Goal: Participate in discussion

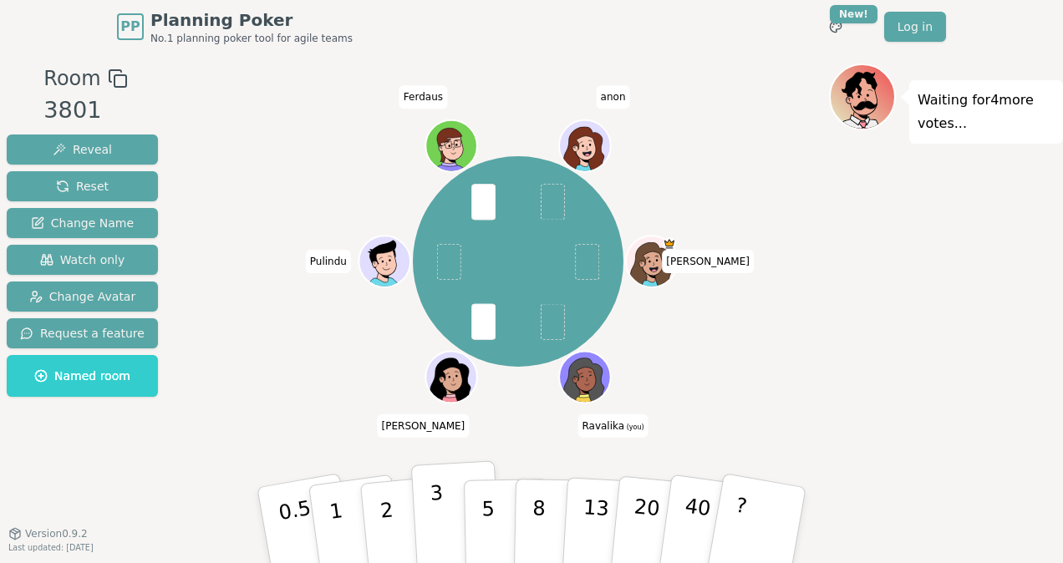
click at [445, 516] on button "3" at bounding box center [456, 525] width 91 height 130
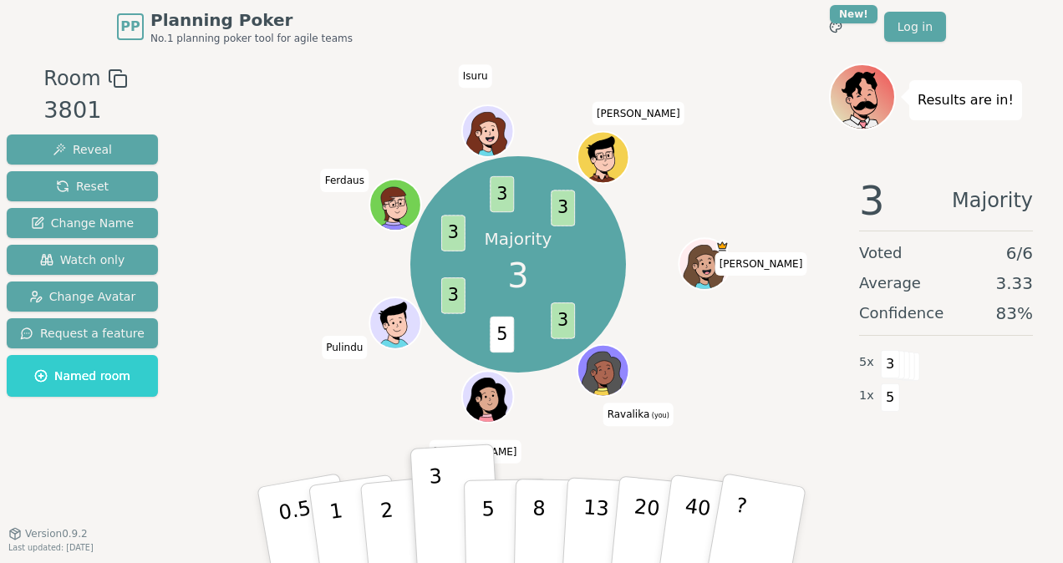
click at [269, 327] on div "Majority 3 3 5 3 3 3 3 [PERSON_NAME] (you) [PERSON_NAME] Isuru [PERSON_NAME]" at bounding box center [518, 265] width 622 height 342
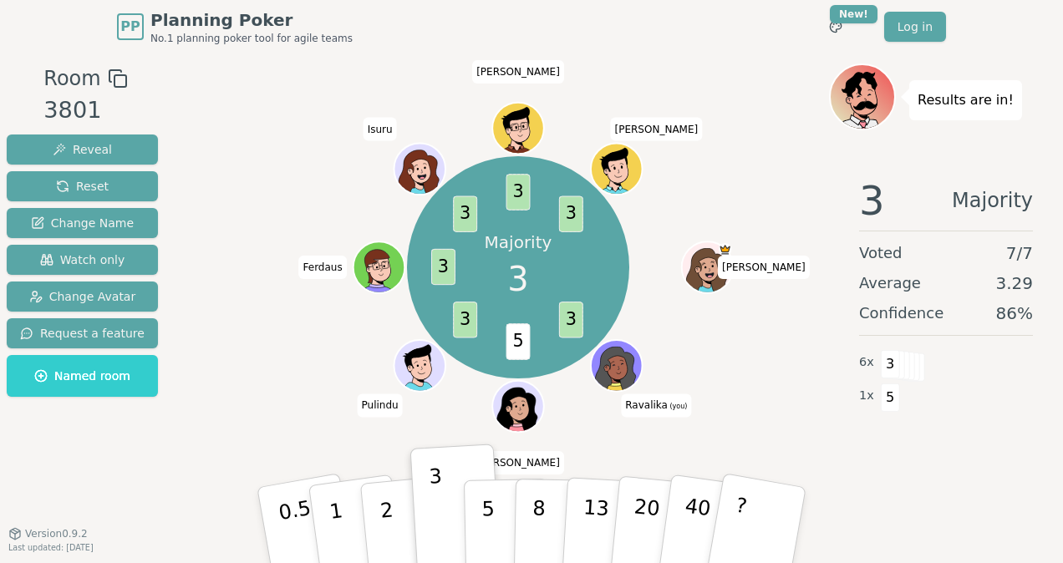
click at [294, 386] on div "Majority 3 3 5 3 3 3 3 3 [PERSON_NAME] (you) [PERSON_NAME] Isuru [PERSON_NAME]" at bounding box center [518, 268] width 622 height 348
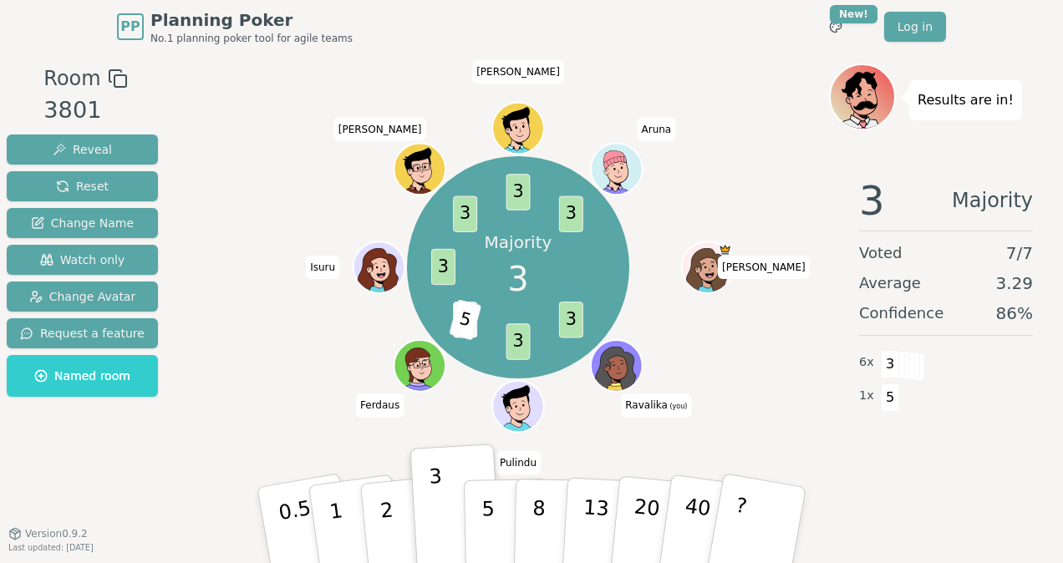
click at [177, 463] on div "Room 3801 Reveal Reset Change Name Watch only Change Avatar Request a feature N…" at bounding box center [531, 294] width 1063 height 460
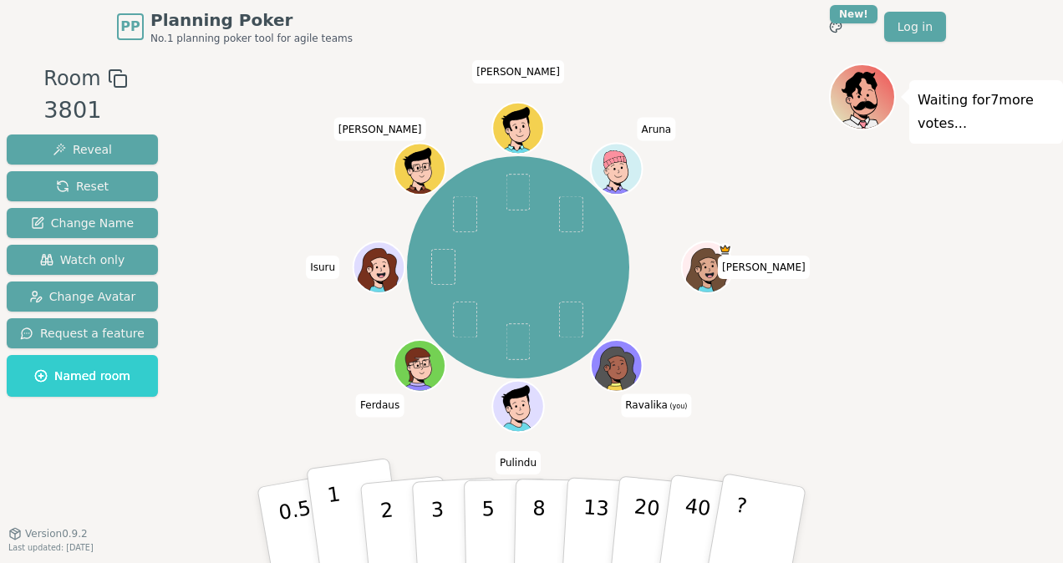
click at [334, 500] on p "1" at bounding box center [338, 527] width 25 height 91
click at [129, 411] on div "Room 3801 Reveal Reset Change Name Watch only Change Avatar Request a feature N…" at bounding box center [531, 294] width 1063 height 460
click at [56, 178] on span "Reset" at bounding box center [82, 186] width 53 height 17
click at [267, 207] on div "[PERSON_NAME] (you) [PERSON_NAME]" at bounding box center [518, 268] width 622 height 348
click at [353, 536] on button "1" at bounding box center [355, 525] width 99 height 135
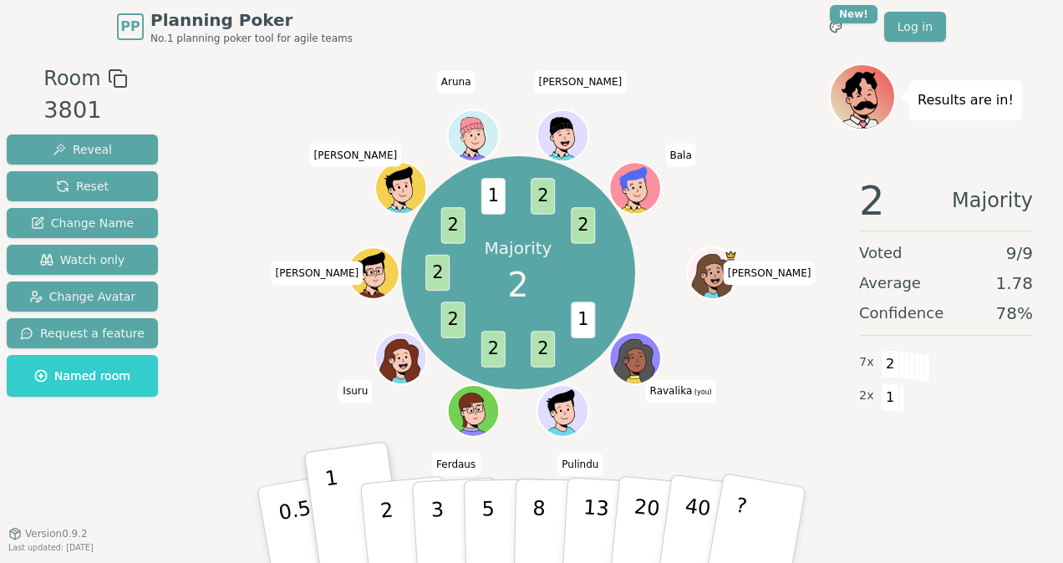
click at [245, 185] on div "Majority 2 1 2 2 2 2 2 1 2 2 [PERSON_NAME] (you) Pulindu Ferdaus Isuru [PERSON_…" at bounding box center [518, 273] width 622 height 358
drag, startPoint x: 225, startPoint y: 120, endPoint x: 359, endPoint y: 3, distance: 178.8
click at [225, 120] on div "Majority 2 1 2 2 2 2 2 1 2 2 [PERSON_NAME] (you) Pulindu Ferdaus Isuru [PERSON_…" at bounding box center [518, 273] width 622 height 358
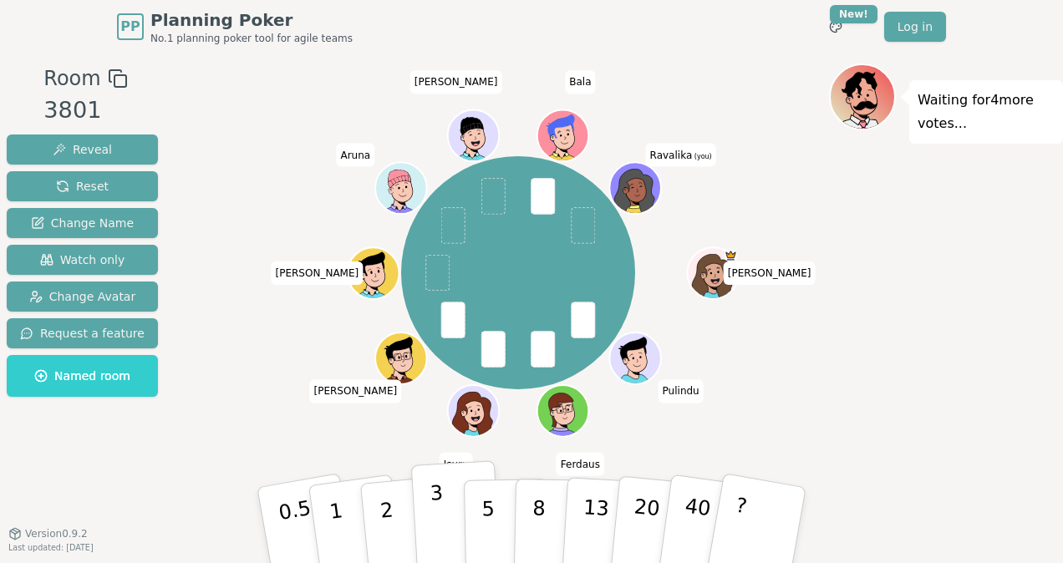
click at [436, 521] on p "3" at bounding box center [438, 526] width 18 height 91
